Goal: Download file/media

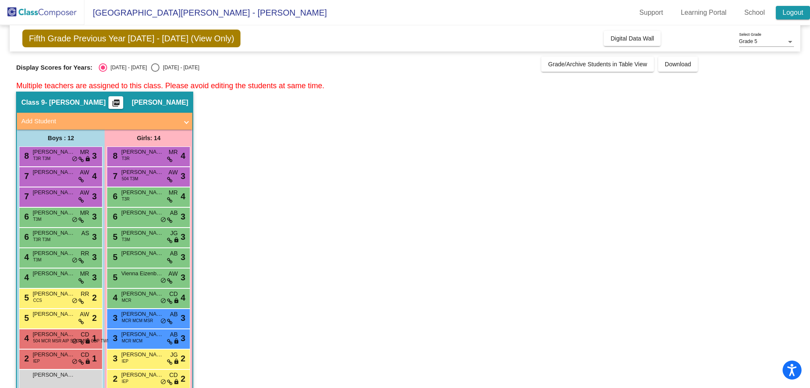
scroll to position [377, 0]
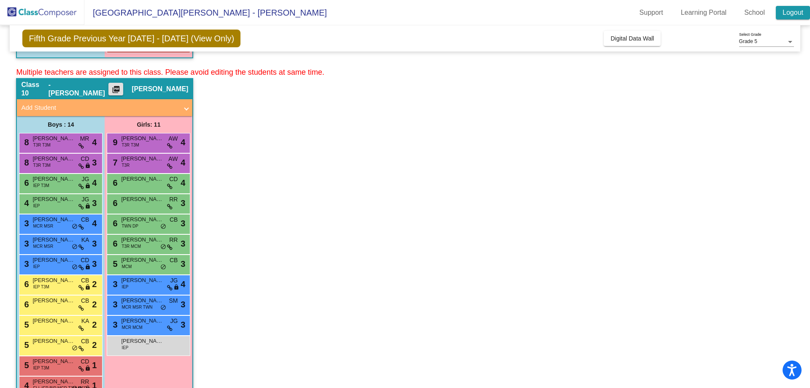
click at [803, 14] on link "Logout" at bounding box center [793, 12] width 34 height 13
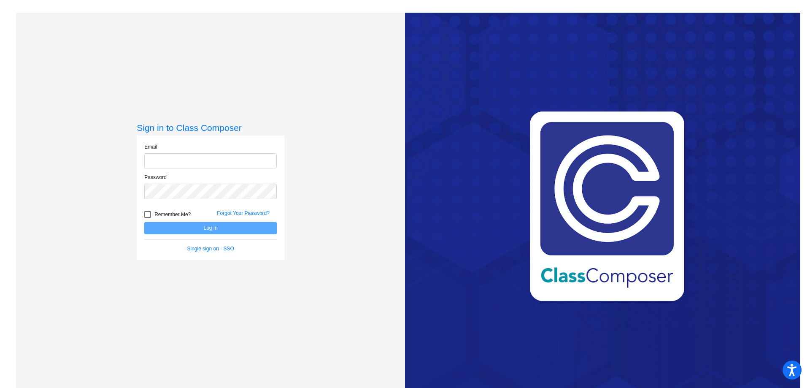
type input "[EMAIL_ADDRESS][PERSON_NAME][DOMAIN_NAME]"
click at [184, 224] on button "Log In" at bounding box center [210, 228] width 132 height 12
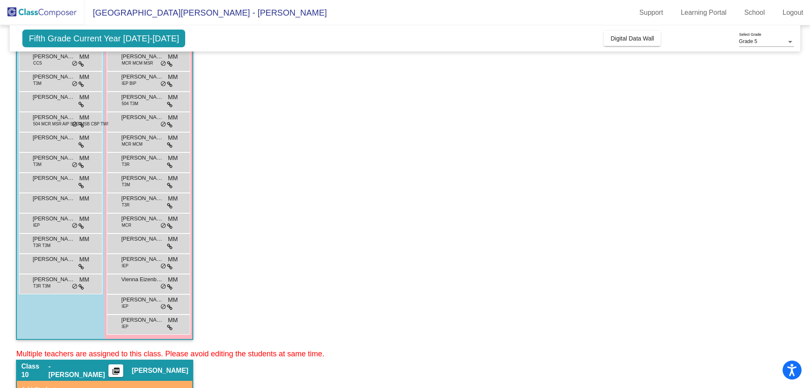
scroll to position [380, 0]
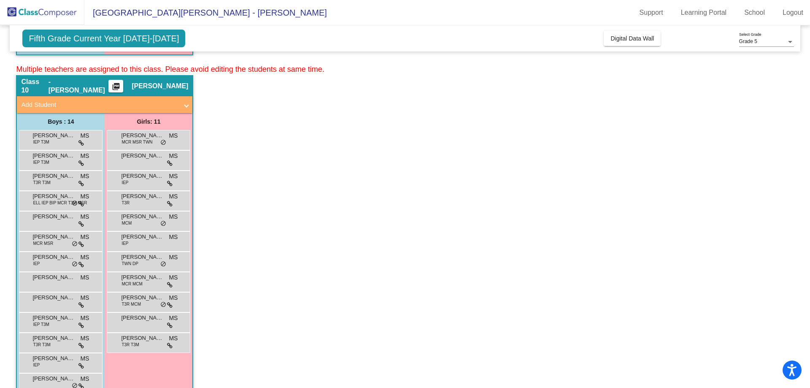
click at [118, 86] on mat-icon "picture_as_pdf" at bounding box center [116, 88] width 10 height 12
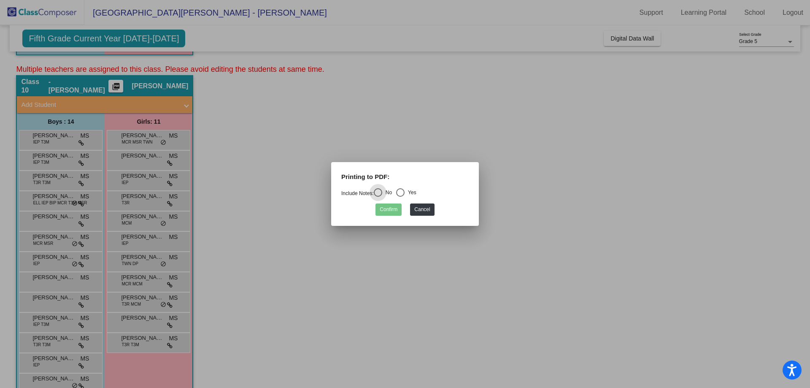
click at [401, 194] on div "Select an option" at bounding box center [400, 192] width 8 height 8
click at [400, 197] on input "Yes" at bounding box center [400, 197] width 0 height 0
radio input "true"
click at [395, 207] on button "Confirm" at bounding box center [388, 209] width 26 height 12
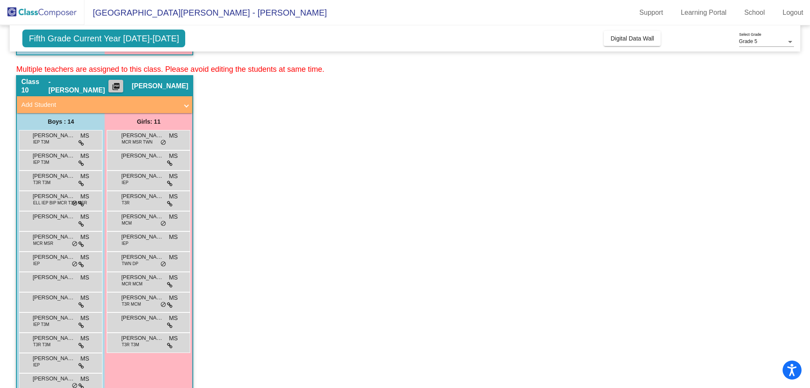
click at [112, 84] on mat-icon "picture_as_pdf" at bounding box center [116, 88] width 10 height 12
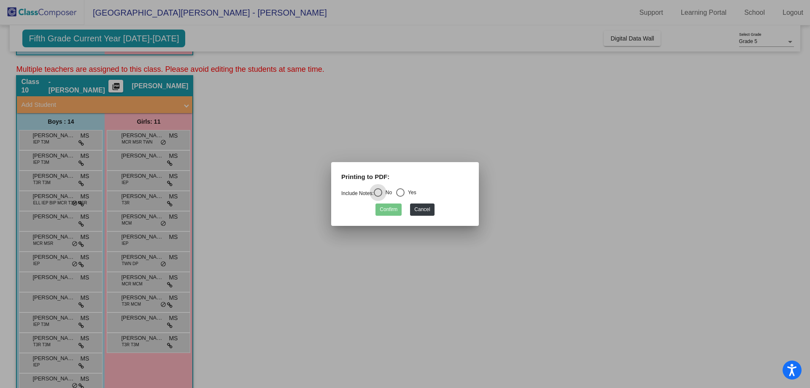
click at [408, 196] on label "Yes" at bounding box center [406, 192] width 20 height 8
click at [400, 197] on input "Yes" at bounding box center [400, 197] width 0 height 0
radio input "true"
click at [387, 207] on button "Confirm" at bounding box center [388, 209] width 26 height 12
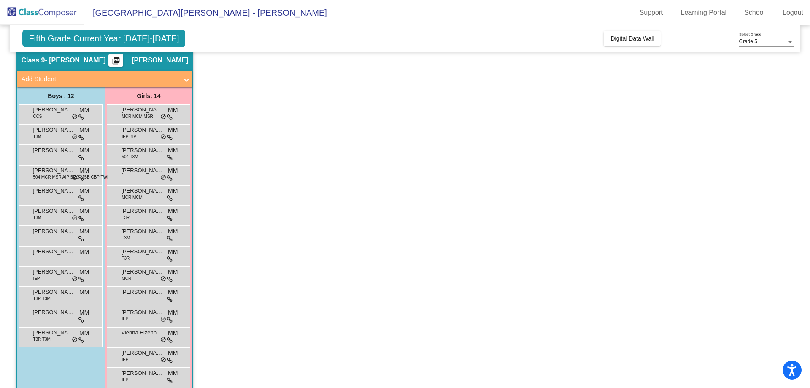
scroll to position [0, 0]
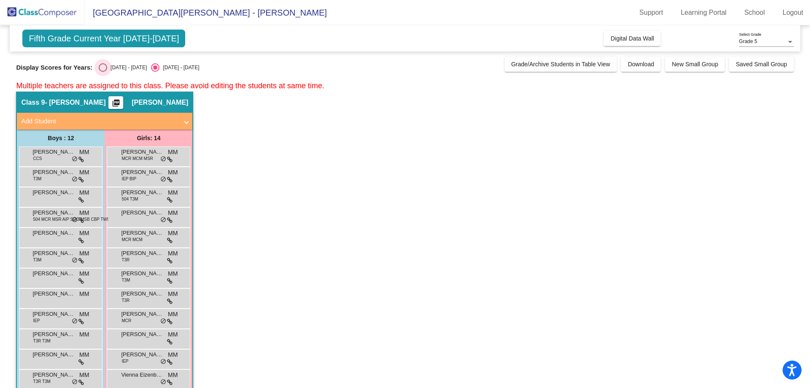
click at [105, 65] on div "Select an option" at bounding box center [103, 67] width 8 height 8
click at [103, 72] on input "[DATE] - [DATE]" at bounding box center [102, 72] width 0 height 0
radio input "true"
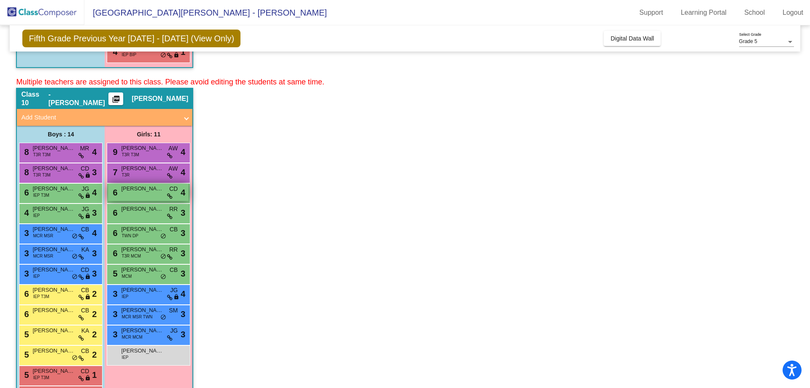
scroll to position [380, 0]
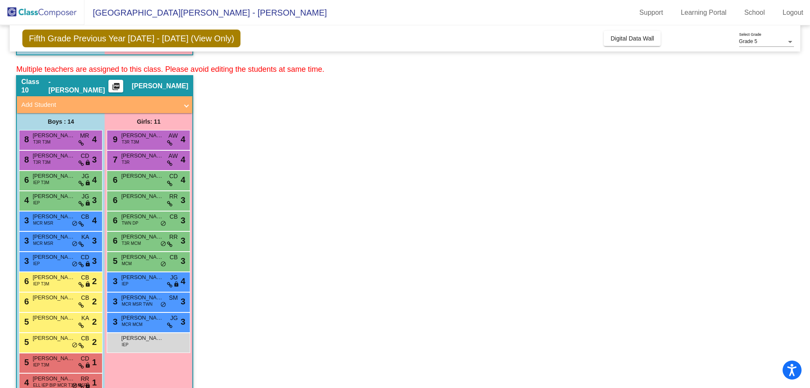
click at [116, 85] on mat-icon "picture_as_pdf" at bounding box center [116, 88] width 10 height 12
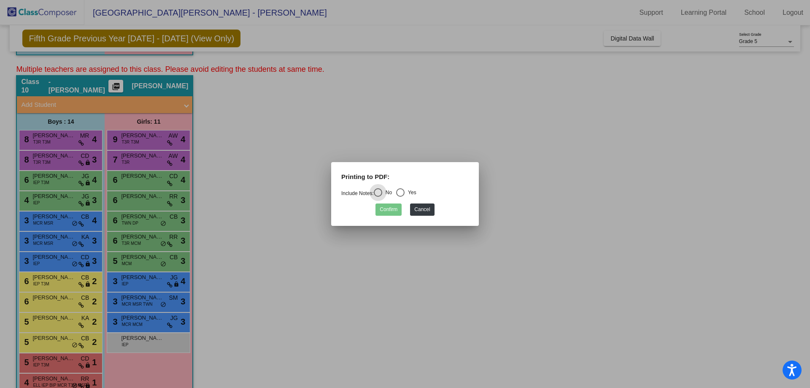
click at [400, 192] on div "Select an option" at bounding box center [400, 192] width 0 height 0
click at [400, 197] on input "Yes" at bounding box center [400, 197] width 0 height 0
radio input "true"
click at [395, 208] on button "Confirm" at bounding box center [388, 209] width 26 height 12
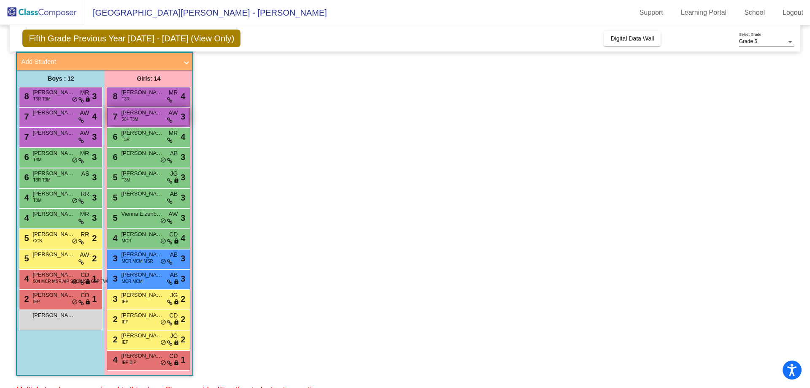
scroll to position [0, 0]
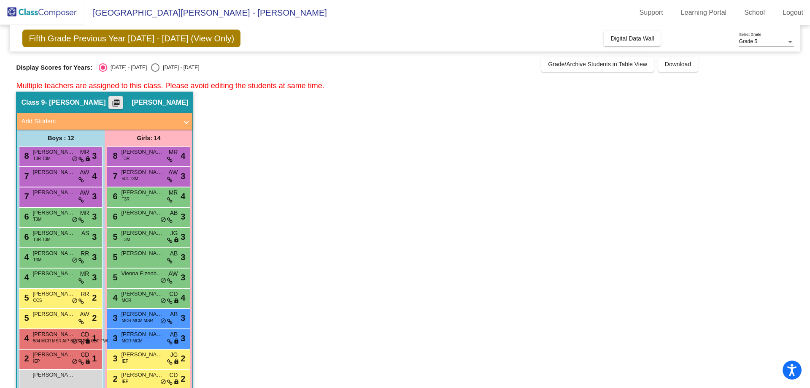
click at [119, 102] on mat-icon "picture_as_pdf" at bounding box center [116, 105] width 10 height 12
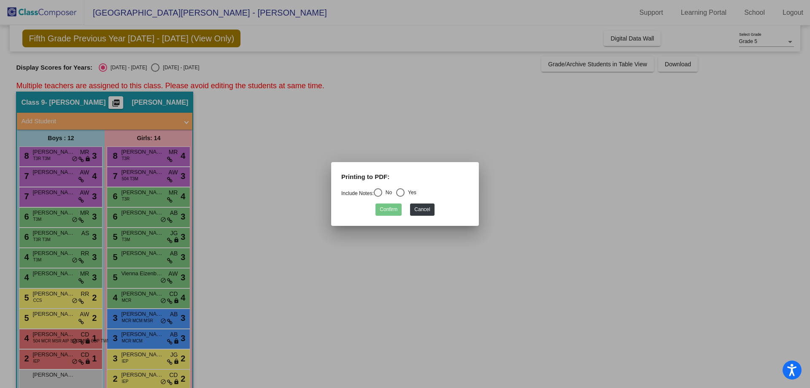
drag, startPoint x: 405, startPoint y: 185, endPoint x: 406, endPoint y: 189, distance: 4.7
click at [405, 185] on div "Printing to PDF:" at bounding box center [405, 180] width 140 height 16
click at [404, 194] on div "Select an option" at bounding box center [400, 192] width 8 height 8
click at [400, 197] on input "Yes" at bounding box center [400, 197] width 0 height 0
radio input "true"
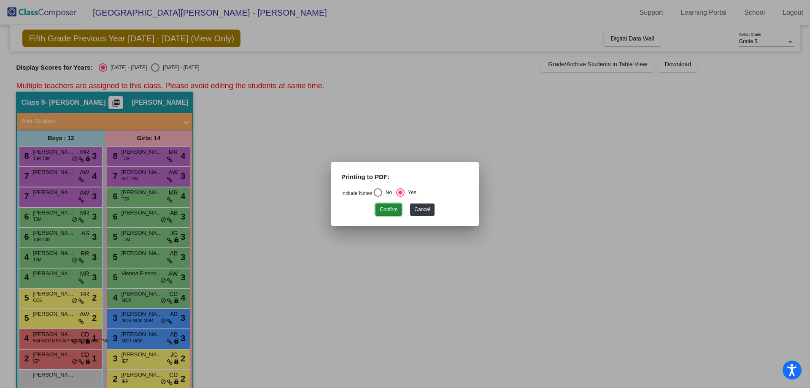
click at [390, 215] on button "Confirm" at bounding box center [388, 209] width 26 height 12
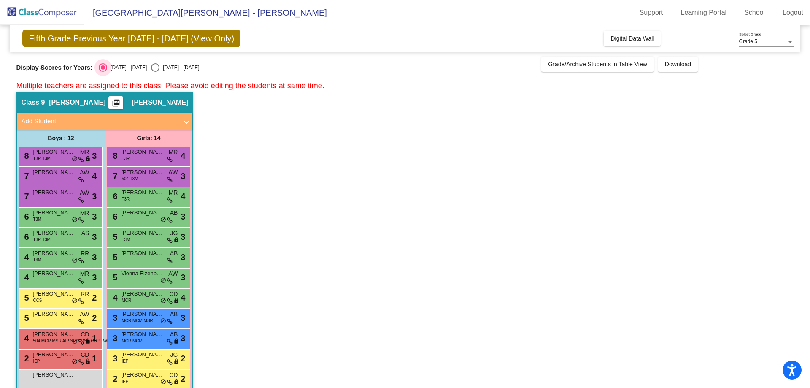
click at [124, 66] on div "[DATE] - [DATE]" at bounding box center [127, 68] width 40 height 8
click at [103, 72] on input "[DATE] - [DATE]" at bounding box center [102, 72] width 0 height 0
click at [147, 61] on div "Display Scores for Years: [DATE] - [DATE] [DATE] - [DATE] Grade/Archive Student…" at bounding box center [404, 64] width 777 height 15
click at [151, 70] on div "Select an option" at bounding box center [155, 67] width 8 height 8
click at [155, 72] on input "[DATE] - [DATE]" at bounding box center [155, 72] width 0 height 0
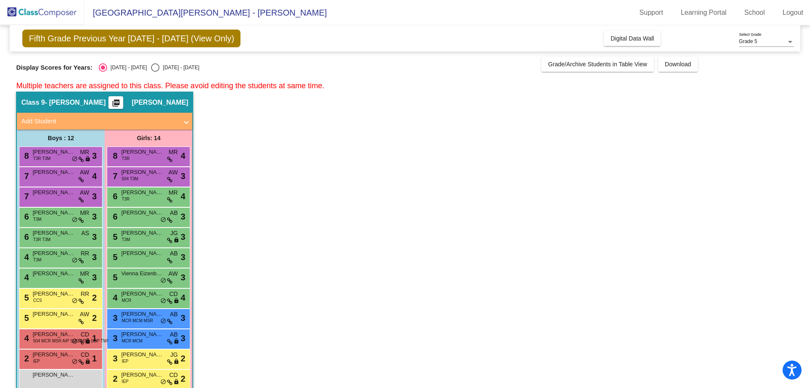
radio input "true"
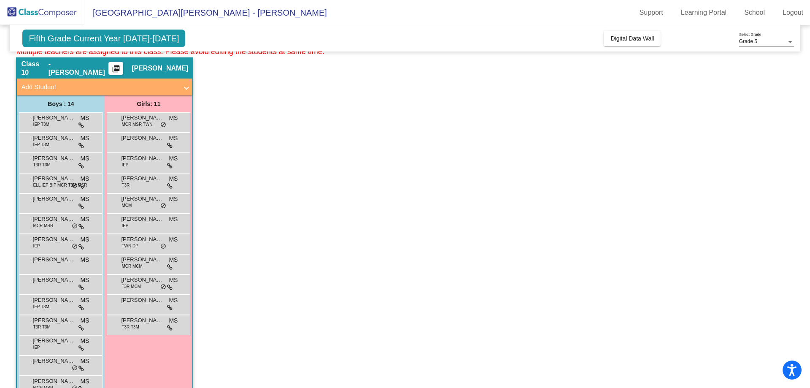
scroll to position [419, 0]
